Goal: Download file/media

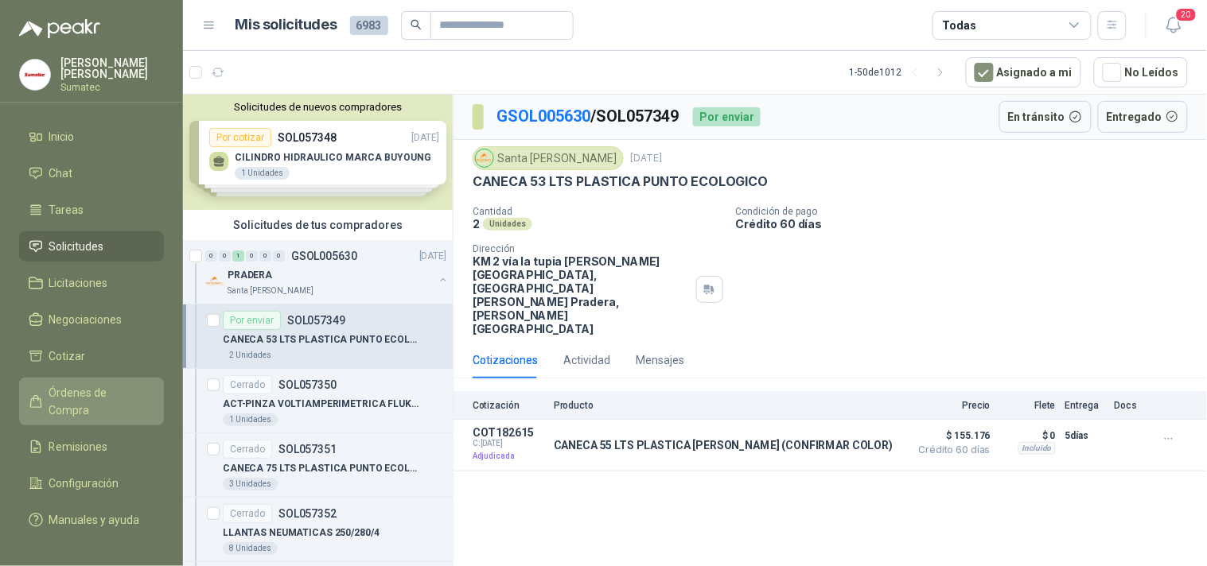
click at [80, 395] on span "Órdenes de Compra" at bounding box center [98, 401] width 99 height 35
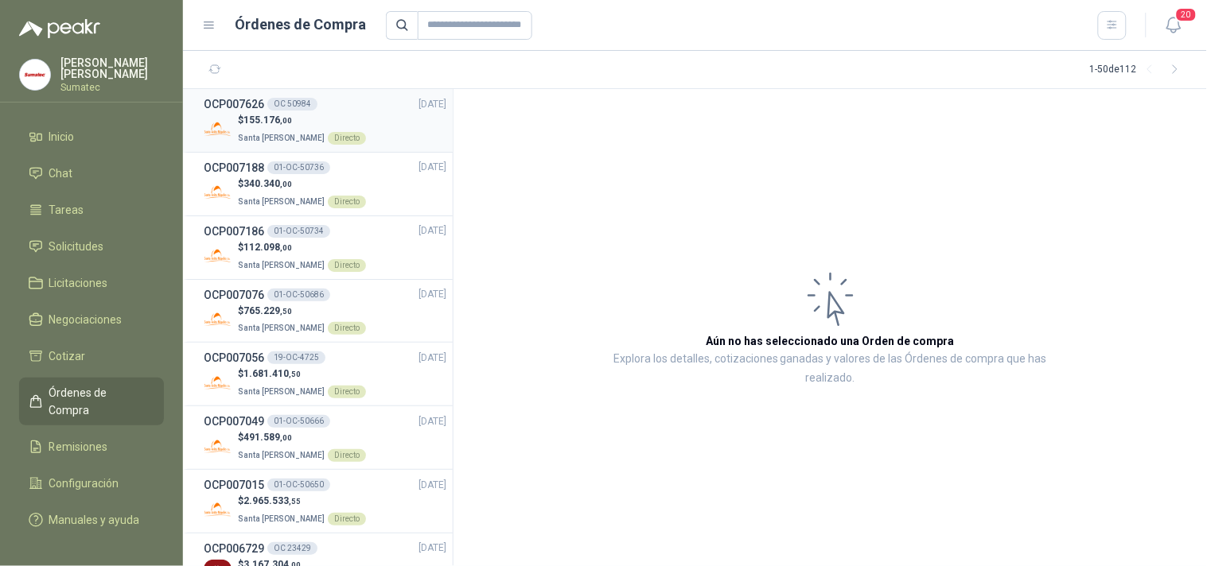
click at [282, 137] on span "Santa [PERSON_NAME]" at bounding box center [281, 138] width 87 height 9
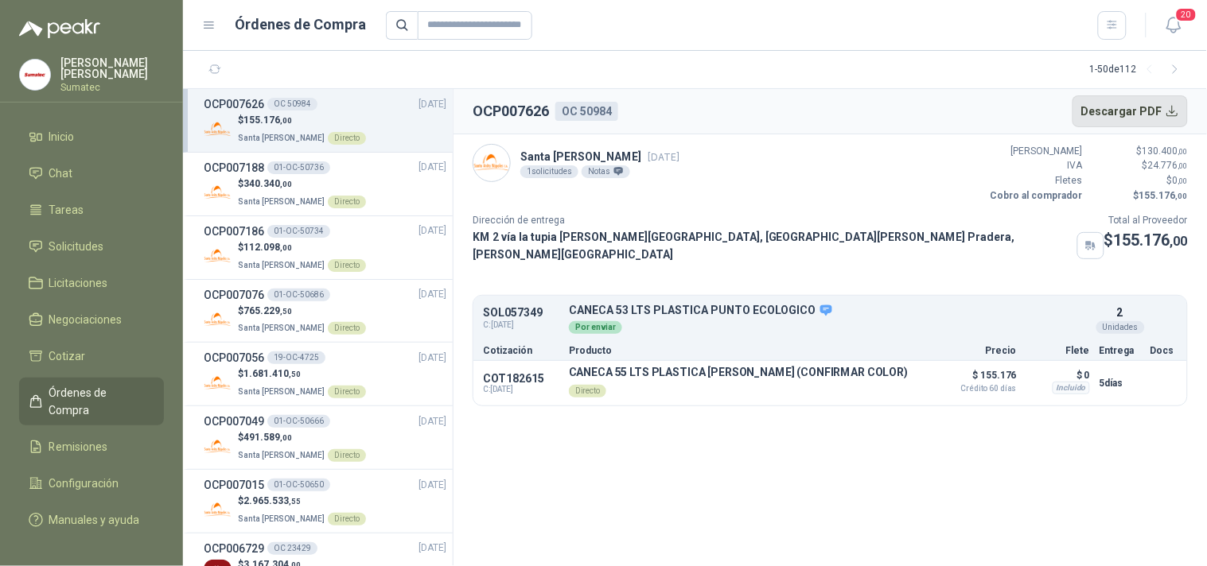
click at [1100, 111] on button "Descargar PDF" at bounding box center [1130, 111] width 116 height 32
drag, startPoint x: 471, startPoint y: 109, endPoint x: 633, endPoint y: 92, distance: 163.1
click at [633, 92] on header "OCP007626 OC 50984 Descargar PDF" at bounding box center [829, 111] width 753 height 45
copy div "OCP007626 OC 50984"
